Goal: Task Accomplishment & Management: Complete application form

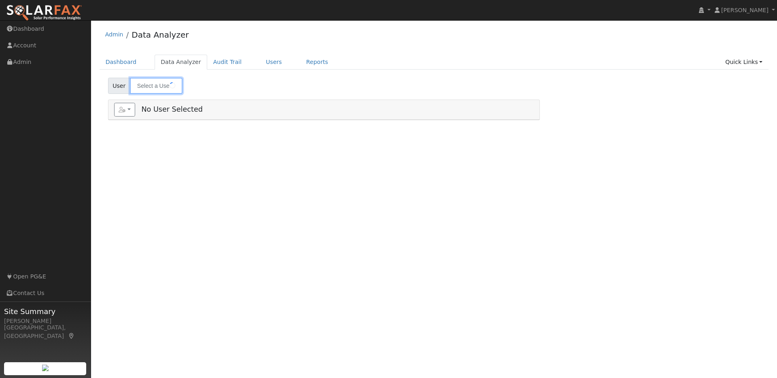
type input "jengal dip"
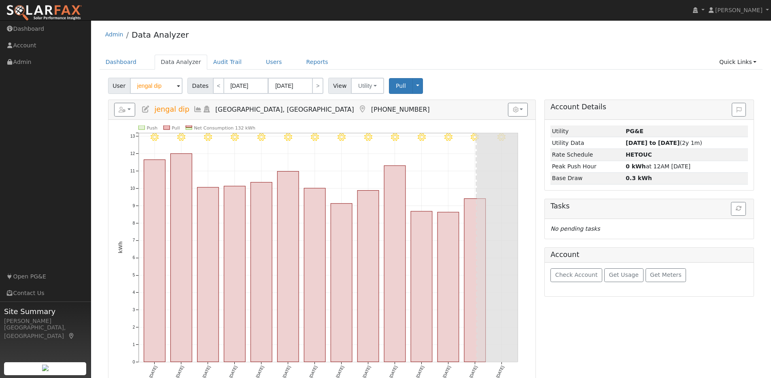
click at [53, 14] on img at bounding box center [44, 12] width 76 height 17
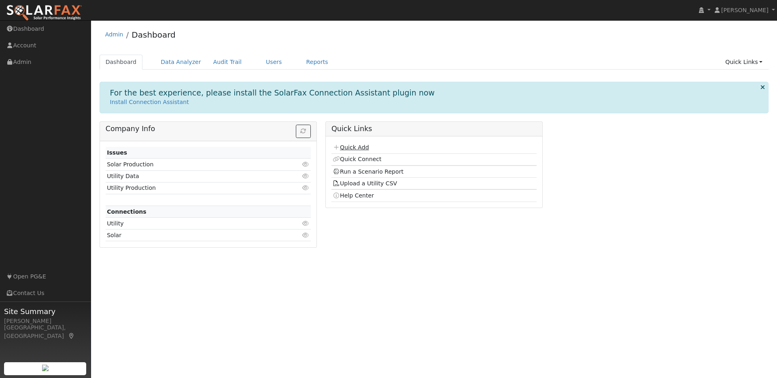
click at [360, 145] on link "Quick Add" at bounding box center [351, 147] width 36 height 6
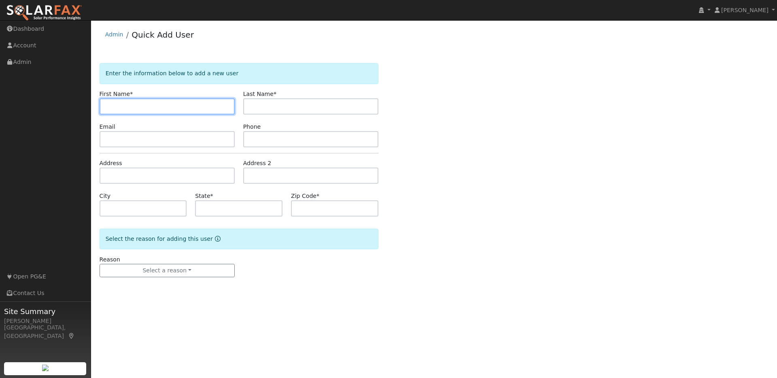
paste input "[PERSON_NAME]"
drag, startPoint x: 123, startPoint y: 107, endPoint x: 155, endPoint y: 110, distance: 32.9
click at [154, 110] on input "[PERSON_NAME]" at bounding box center [167, 106] width 135 height 16
type input "Lily"
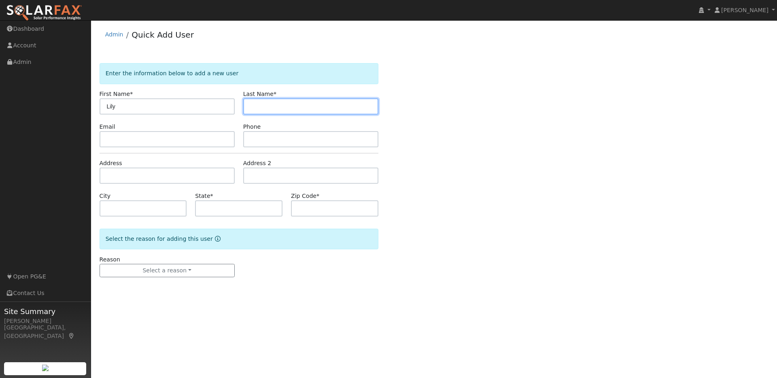
click at [255, 106] on input "text" at bounding box center [310, 106] width 135 height 16
paste input "[PERSON_NAME]"
drag, startPoint x: 260, startPoint y: 106, endPoint x: 237, endPoint y: 104, distance: 23.1
click at [237, 104] on div "First Name * [PERSON_NAME] Last Name * [PERSON_NAME]" at bounding box center [238, 102] width 287 height 25
type input "[PERSON_NAME]"
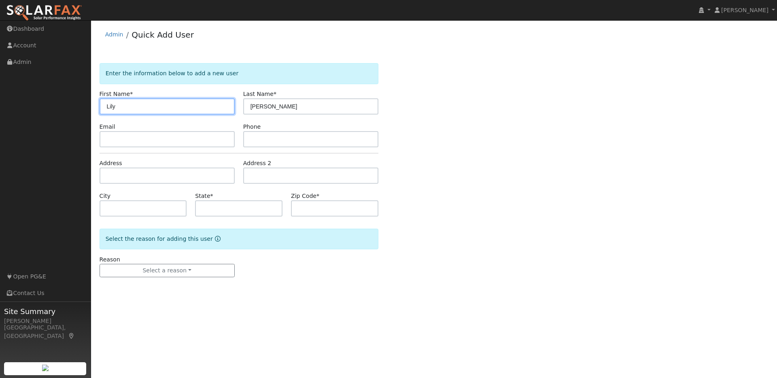
drag, startPoint x: 107, startPoint y: 108, endPoint x: 127, endPoint y: 108, distance: 19.4
click at [108, 108] on input "Lily" at bounding box center [167, 106] width 135 height 16
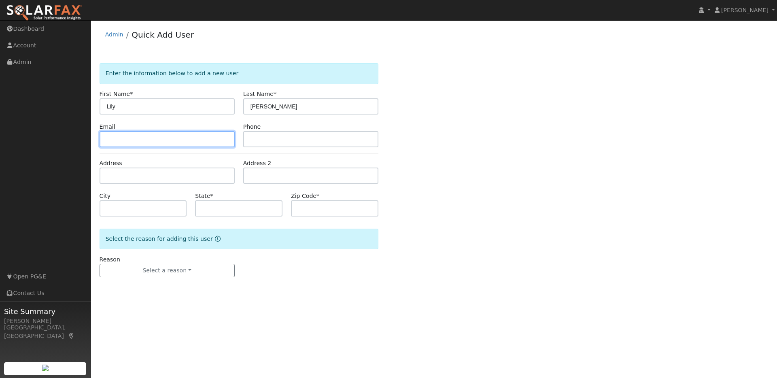
click at [149, 134] on input "text" at bounding box center [167, 139] width 135 height 16
paste input "[EMAIL_ADDRESS][DOMAIN_NAME]"
type input "[EMAIL_ADDRESS][DOMAIN_NAME]"
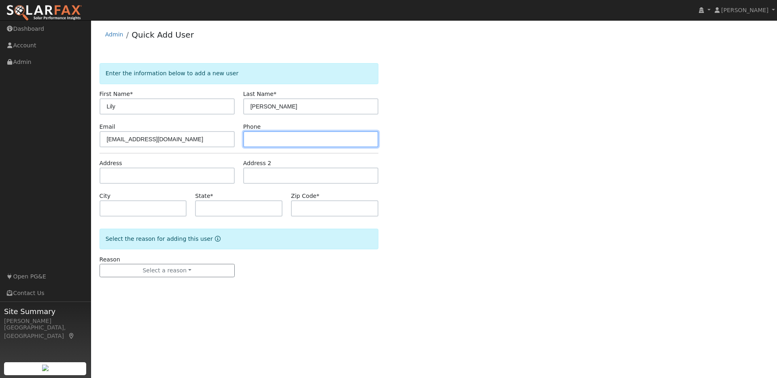
click at [264, 138] on input "text" at bounding box center [310, 139] width 135 height 16
paste input "4252233513"
type input "4252233513"
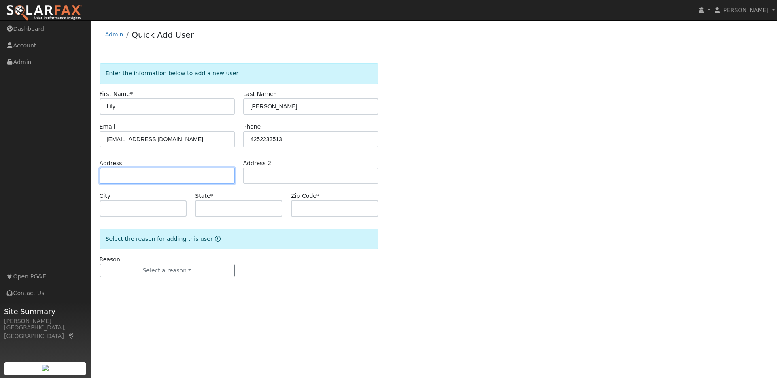
click at [121, 174] on input "text" at bounding box center [167, 176] width 135 height 16
paste input "[STREET_ADDRESS][PERSON_NAME][PERSON_NAME]"
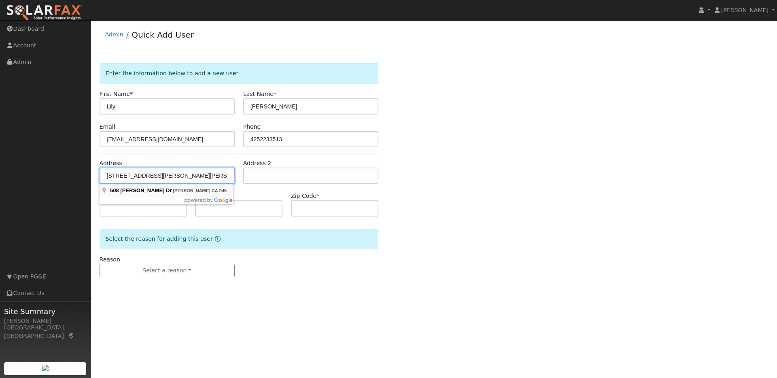
type input "[STREET_ADDRESS][PERSON_NAME]"
type input "[PERSON_NAME]"
type input "CA"
type input "94553"
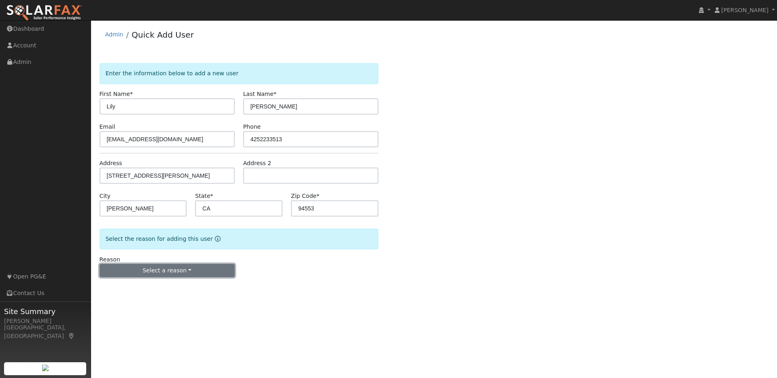
click at [176, 273] on button "Select a reason" at bounding box center [167, 271] width 135 height 14
click at [121, 288] on link "New lead" at bounding box center [144, 287] width 89 height 11
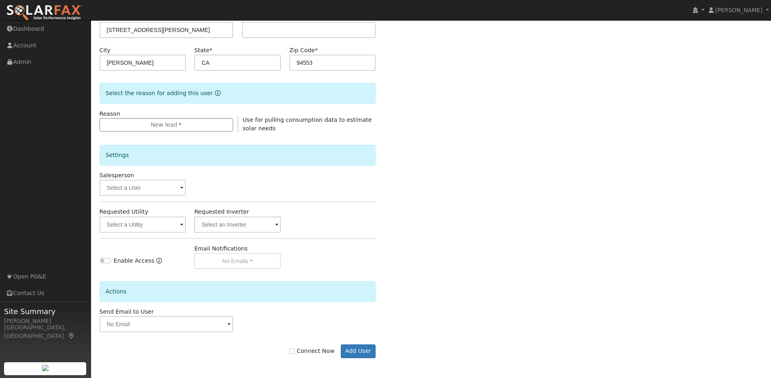
scroll to position [146, 0]
click at [178, 188] on input "text" at bounding box center [143, 187] width 87 height 16
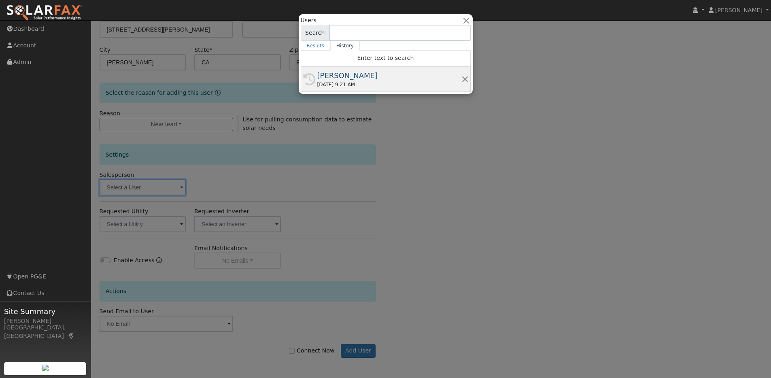
click at [383, 81] on div "[DATE] 9:21 AM" at bounding box center [389, 84] width 144 height 7
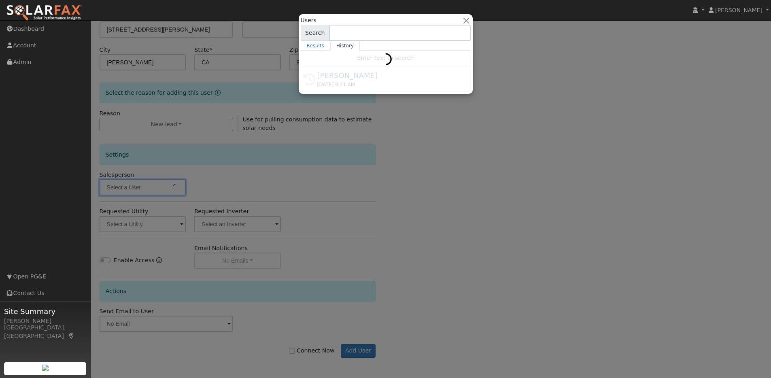
type input "[PERSON_NAME]"
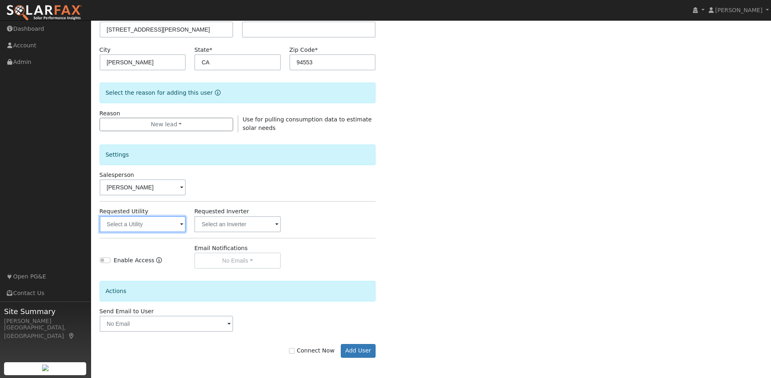
click at [174, 224] on input "text" at bounding box center [143, 224] width 87 height 16
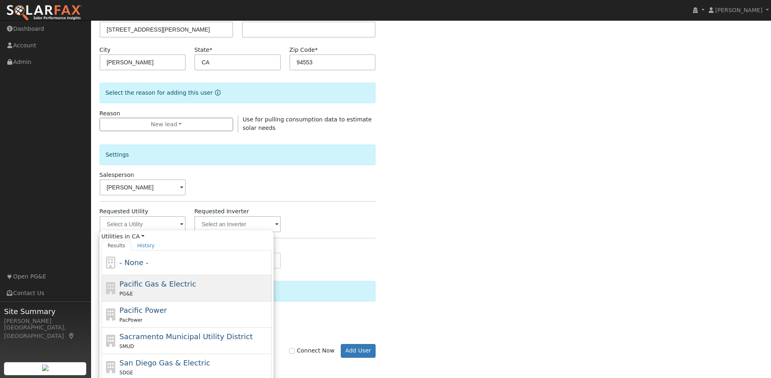
click at [152, 291] on div "PG&E" at bounding box center [194, 293] width 150 height 9
type input "Pacific Gas & Electric"
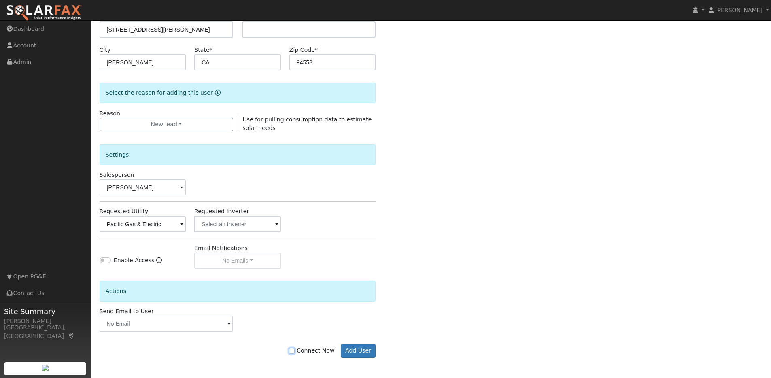
drag, startPoint x: 295, startPoint y: 351, endPoint x: 313, endPoint y: 353, distance: 17.6
click at [295, 351] on input "Connect Now" at bounding box center [292, 351] width 6 height 6
checkbox input "true"
click at [368, 350] on button "Add User" at bounding box center [358, 351] width 35 height 14
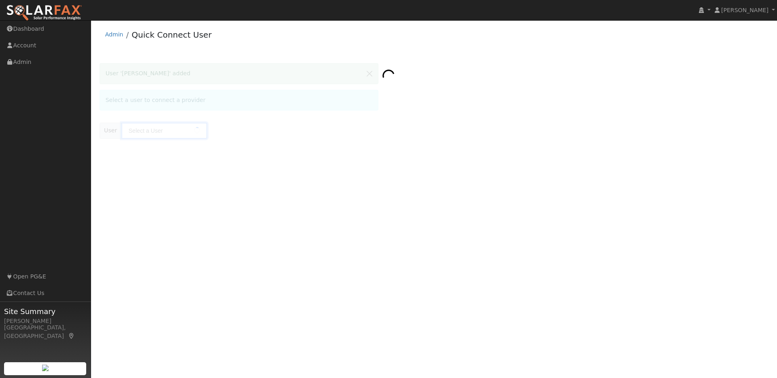
type input "[PERSON_NAME]"
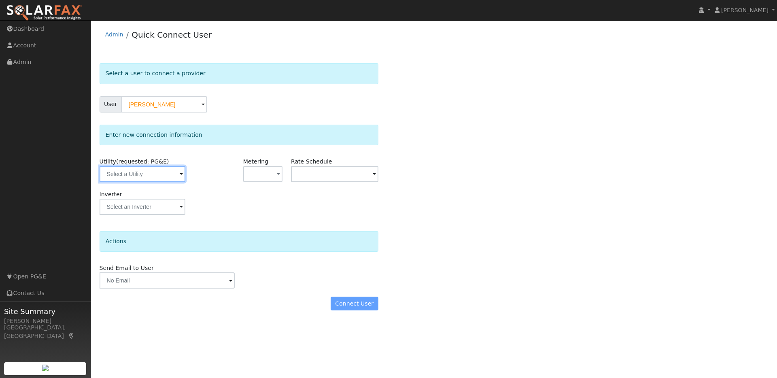
click at [168, 173] on input "text" at bounding box center [143, 174] width 86 height 16
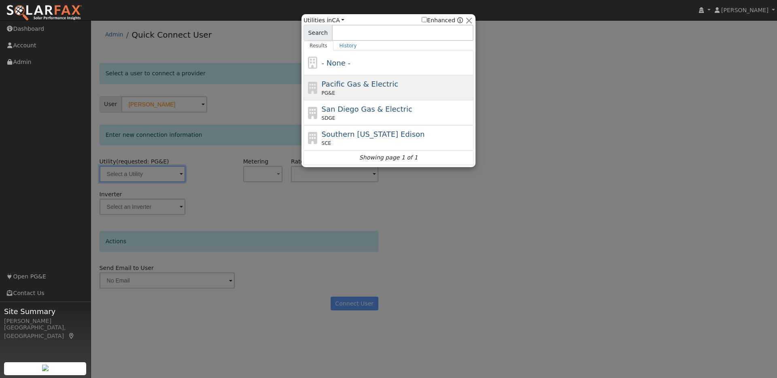
click at [392, 93] on div "PG&E" at bounding box center [397, 92] width 150 height 7
type input "PG&E"
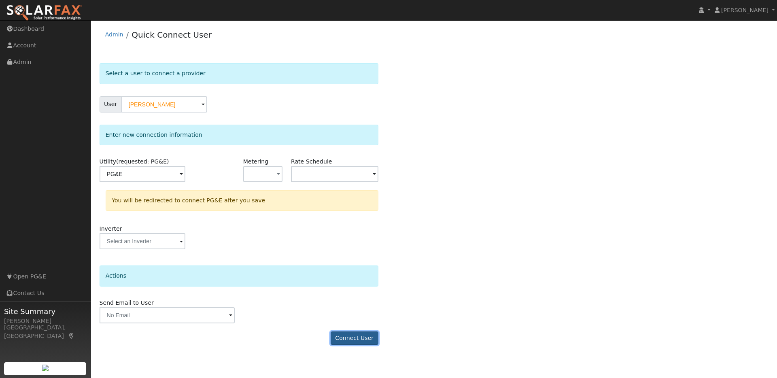
click at [360, 339] on button "Connect User" at bounding box center [355, 339] width 48 height 14
